Goal: Task Accomplishment & Management: Manage account settings

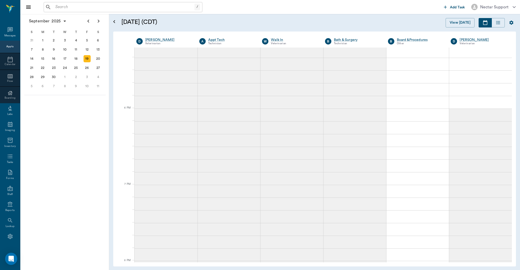
scroll to position [704, 0]
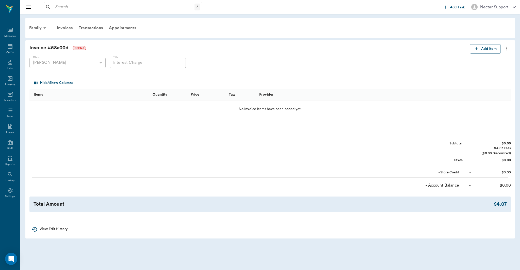
click at [61, 47] on div "Invoice # 58a00d Deleted" at bounding box center [249, 47] width 441 height 7
copy div "58a00d"
click at [66, 29] on div "Invoices" at bounding box center [65, 28] width 22 height 12
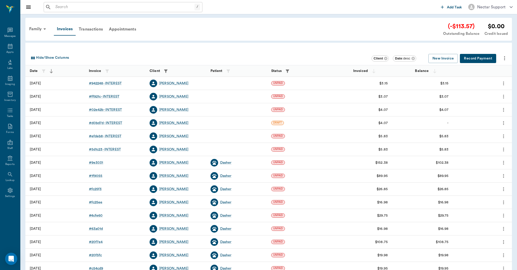
click at [288, 71] on icon "button" at bounding box center [287, 70] width 3 height 3
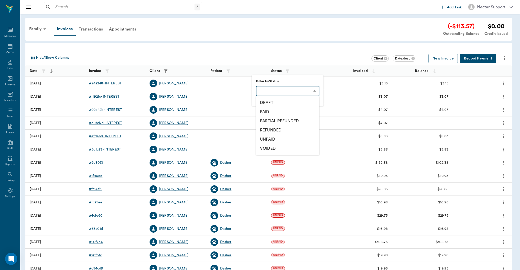
click at [283, 91] on body "/ ​ Add Task Nectar Support Nectar Messages Appts Labs Imaging Inventory Tasks …" at bounding box center [260, 149] width 520 height 298
click at [283, 91] on div at bounding box center [260, 135] width 520 height 270
click at [209, 38] on div at bounding box center [260, 135] width 520 height 270
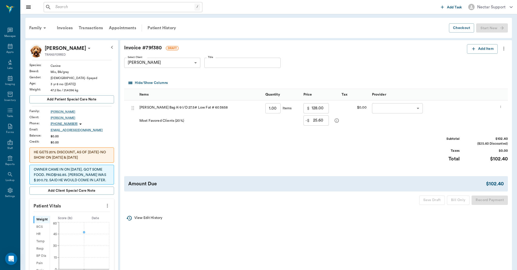
click at [306, 45] on div "Invoice # 79f380 DRAFT" at bounding box center [295, 47] width 343 height 7
click at [300, 42] on div "Invoice # 79f380 DRAFT Add Item Select Client Mike Ballard 63ec2e9252e12b0ba117…" at bounding box center [316, 124] width 392 height 169
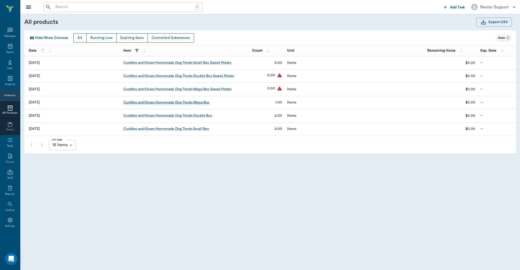
click at [191, 103] on div "Cuddles and Kisses Homemade Dog Treats Mega Box" at bounding box center [166, 102] width 86 height 5
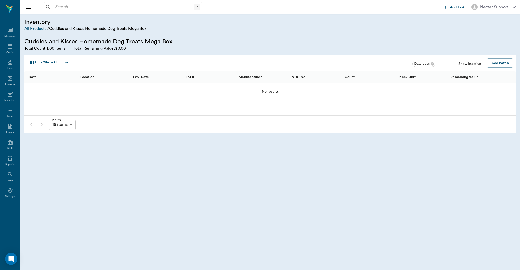
click at [451, 63] on input "checkbox" at bounding box center [453, 63] width 11 height 11
checkbox input "true"
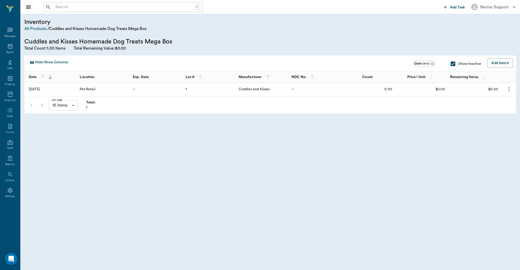
click at [506, 88] on icon "more" at bounding box center [509, 89] width 6 height 6
click at [503, 122] on p "Batch History" at bounding box center [496, 121] width 25 height 6
click at [455, 63] on input "checkbox" at bounding box center [453, 63] width 11 height 11
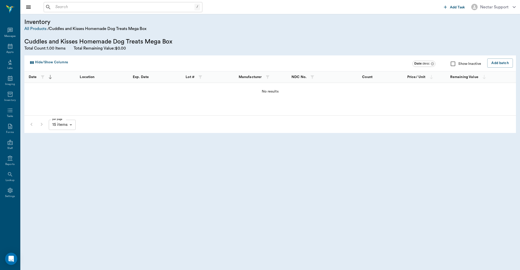
click at [455, 63] on input "checkbox" at bounding box center [453, 63] width 11 height 11
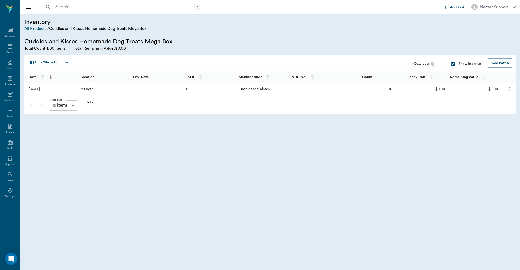
click at [455, 63] on input "checkbox" at bounding box center [453, 63] width 11 height 11
checkbox input "false"
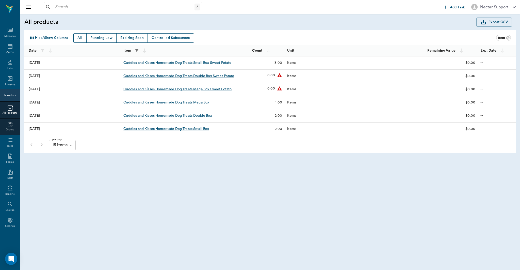
click at [230, 17] on div "All products Export CSV" at bounding box center [270, 22] width 500 height 16
click at [246, 20] on div "All products Export CSV" at bounding box center [270, 22] width 500 height 16
drag, startPoint x: 341, startPoint y: 36, endPoint x: 334, endPoint y: 38, distance: 7.1
click at [341, 36] on div "Hide/Show Columns All Running Low Expiring Soon Controlled Substances" at bounding box center [262, 37] width 469 height 9
click at [280, 103] on div "1.00" at bounding box center [278, 102] width 7 height 5
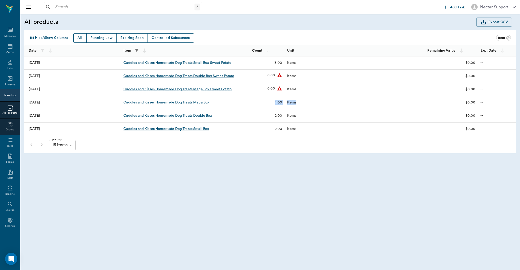
drag, startPoint x: 275, startPoint y: 104, endPoint x: 299, endPoint y: 104, distance: 24.4
click at [298, 104] on div "05/19/25 Cuddles and Kisses Homemade Dog Treats Mega Box 1.00 Items $0.00 --" at bounding box center [273, 102] width 499 height 13
click at [302, 104] on div "Items" at bounding box center [333, 102] width 97 height 13
click at [203, 103] on div "Cuddles and Kisses Homemade Dog Treats Mega Box" at bounding box center [166, 102] width 86 height 5
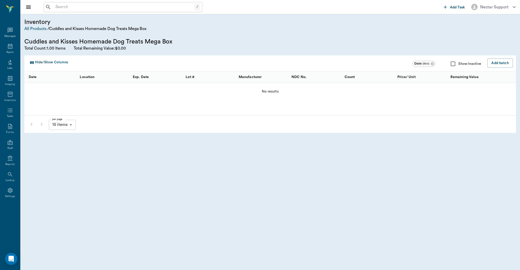
drag, startPoint x: 452, startPoint y: 64, endPoint x: 447, endPoint y: 66, distance: 5.2
click at [452, 64] on input "checkbox" at bounding box center [453, 63] width 11 height 11
checkbox input "true"
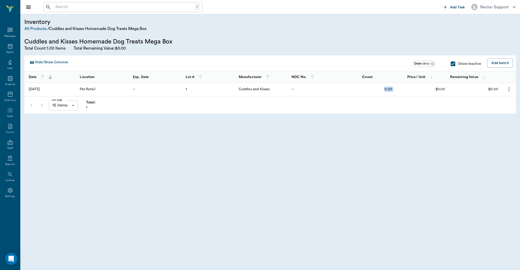
drag, startPoint x: 385, startPoint y: 90, endPoint x: 298, endPoint y: 88, distance: 86.6
click at [393, 89] on div "0.00" at bounding box center [368, 89] width 53 height 13
drag, startPoint x: 62, startPoint y: 58, endPoint x: 65, endPoint y: 57, distance: 2.8
click at [62, 58] on div "Hide/Show Columns Date : desc Show Inactive Add batch" at bounding box center [271, 63] width 487 height 15
drag, startPoint x: 46, startPoint y: 48, endPoint x: 58, endPoint y: 49, distance: 12.0
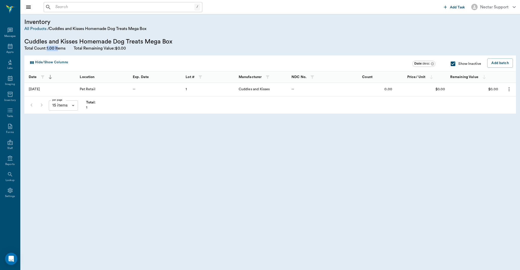
click at [58, 49] on div "Total Count: 1.00 Items Total Remaining Value: $0.00" at bounding box center [90, 48] width 133 height 5
click at [202, 26] on div "Inventory All Products / Cuddles and Kisses Homemade Dog Treats Mega Box Cuddle…" at bounding box center [270, 34] width 492 height 33
click at [215, 35] on div "Inventory All Products / Cuddles and Kisses Homemade Dog Treats Mega Box Cuddle…" at bounding box center [270, 34] width 492 height 33
click at [191, 33] on div "Inventory All Products / Cuddles and Kisses Homemade Dog Treats Mega Box Cuddle…" at bounding box center [270, 34] width 492 height 33
click at [192, 34] on div "Inventory All Products / Cuddles and Kisses Homemade Dog Treats Mega Box Cuddle…" at bounding box center [270, 34] width 492 height 33
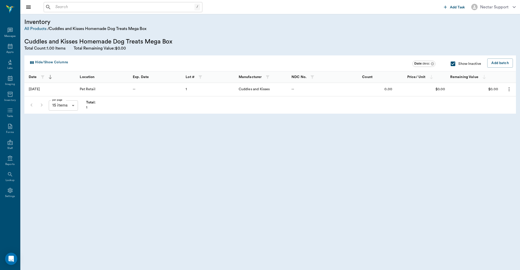
click at [180, 26] on div "Inventory All Products / Cuddles and Kisses Homemade Dog Treats Mega Box Cuddle…" at bounding box center [270, 34] width 492 height 33
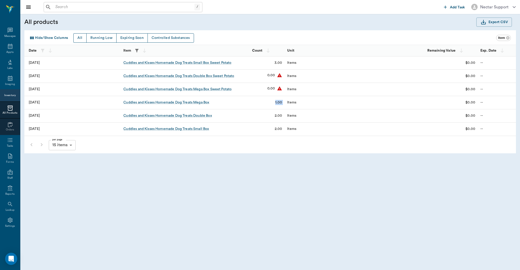
drag, startPoint x: 274, startPoint y: 102, endPoint x: 276, endPoint y: 109, distance: 7.6
click at [285, 103] on div "05/19/25 Cuddles and Kisses Homemade Dog Treats Mega Box 1.00 Items $0.00 --" at bounding box center [273, 102] width 499 height 13
click at [182, 103] on div "Cuddles and Kisses Homemade Dog Treats Mega Box" at bounding box center [166, 102] width 86 height 5
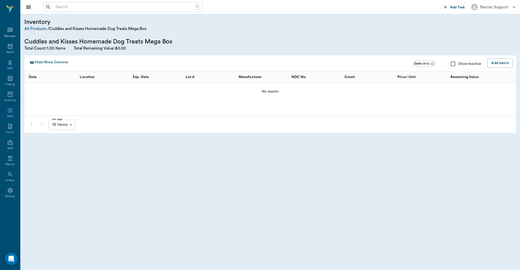
click at [452, 66] on input "checkbox" at bounding box center [453, 63] width 11 height 11
checkbox input "true"
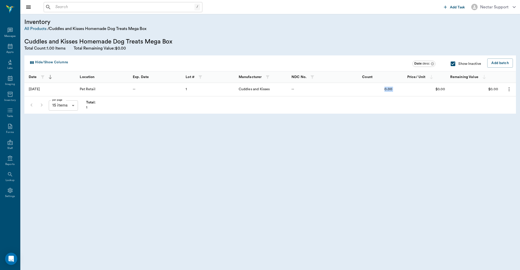
drag, startPoint x: 389, startPoint y: 89, endPoint x: 406, endPoint y: 88, distance: 16.5
click at [406, 88] on div "08/06/25 Pet Retail -- 1 Cuddles and Kisses -- 0.00 $0.00 $0.00" at bounding box center [273, 89] width 499 height 13
click at [361, 116] on div "Hide/Show Columns Date : desc Show Inactive Add batch Date Location Exp. Date L…" at bounding box center [270, 94] width 492 height 78
drag, startPoint x: 46, startPoint y: 48, endPoint x: 71, endPoint y: 47, distance: 24.4
click at [71, 47] on div "Total Count: 1.00 Items Total Remaining Value: $0.00" at bounding box center [90, 48] width 133 height 5
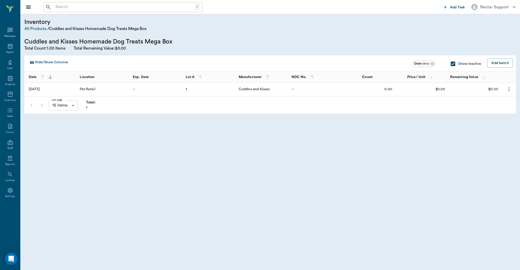
click at [507, 88] on icon "more" at bounding box center [509, 89] width 6 height 6
click at [387, 122] on div at bounding box center [260, 135] width 520 height 270
drag, startPoint x: 379, startPoint y: 89, endPoint x: 399, endPoint y: 89, distance: 20.3
click at [399, 89] on div "08/06/25 Pet Retail -- 1 Cuddles and Kisses -- 0.00 $0.00 $0.00" at bounding box center [273, 89] width 499 height 13
click at [377, 113] on div "Hide/Show Columns Date : desc Show Inactive Add batch Date Location Exp. Date L…" at bounding box center [270, 94] width 492 height 78
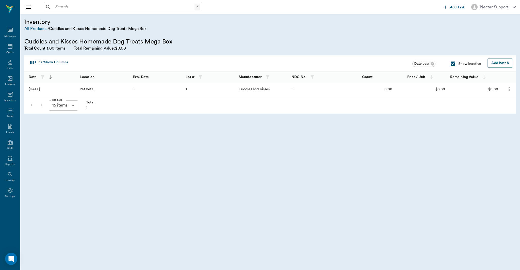
click at [505, 88] on button "more" at bounding box center [509, 89] width 9 height 9
click at [504, 124] on p "Batch History" at bounding box center [496, 121] width 25 height 6
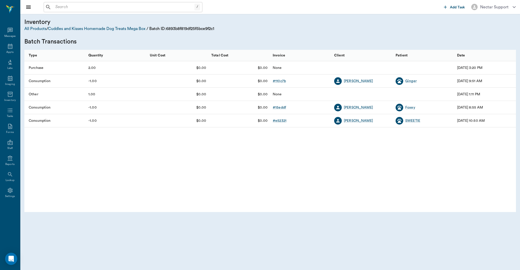
click at [268, 39] on div "Inventory All Products / Cuddles and Kisses Homemade Dog Treats Mega Box / Batc…" at bounding box center [270, 32] width 492 height 28
click at [133, 48] on div "Inventory All Products / Cuddles and Kisses Homemade Dog Treats Mega Box / Batc…" at bounding box center [270, 32] width 500 height 36
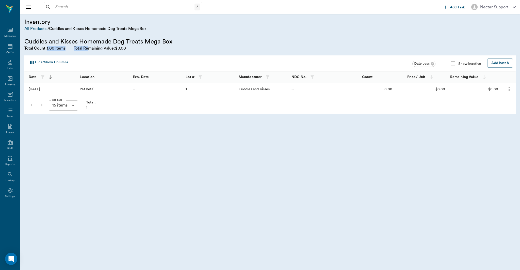
drag, startPoint x: 47, startPoint y: 48, endPoint x: 90, endPoint y: 49, distance: 43.2
click at [90, 48] on div "Total Count: 1.00 Items Total Remaining Value: $0.00" at bounding box center [90, 48] width 133 height 5
click at [141, 47] on div "Total Count: 1.00 Items Total Remaining Value: $0.00" at bounding box center [90, 48] width 133 height 5
drag, startPoint x: 188, startPoint y: 59, endPoint x: 193, endPoint y: 63, distance: 6.9
click at [188, 60] on div "Hide/Show Columns" at bounding box center [220, 62] width 385 height 8
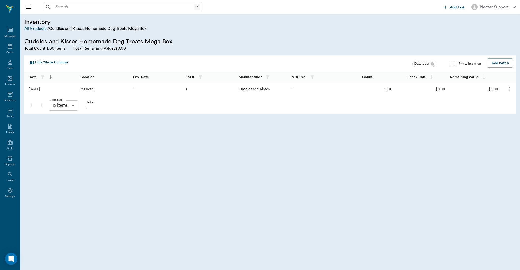
click at [49, 49] on span "1.00" at bounding box center [51, 48] width 8 height 4
drag, startPoint x: 47, startPoint y: 49, endPoint x: 71, endPoint y: 47, distance: 23.1
click at [70, 47] on div "Total Count: 1.00 Items Total Remaining Value: $0.00" at bounding box center [90, 48] width 133 height 5
click at [320, 55] on div "Inventory All Products / Cuddles and Kisses Homemade Dog Treats Mega Box Cuddle…" at bounding box center [270, 54] width 500 height 80
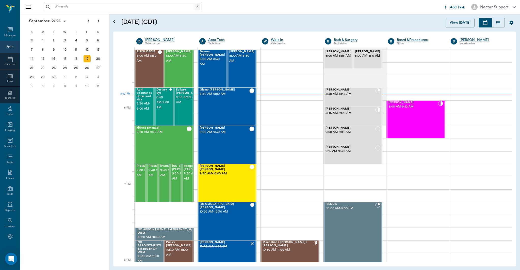
scroll to position [704, 0]
